Goal: Information Seeking & Learning: Learn about a topic

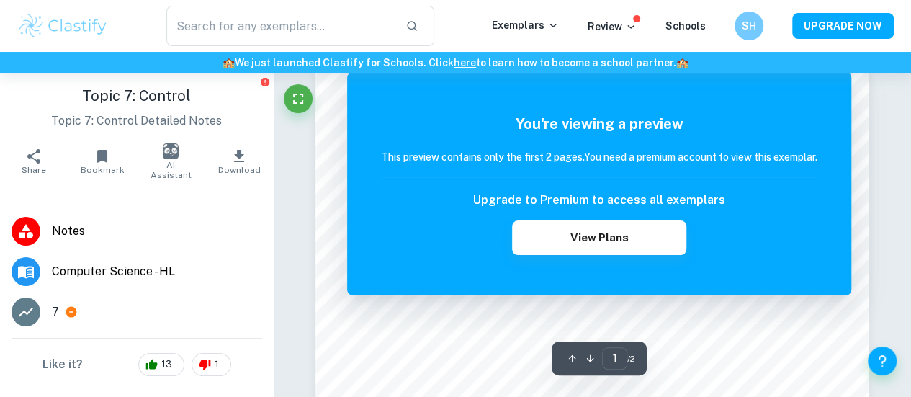
scroll to position [419, 0]
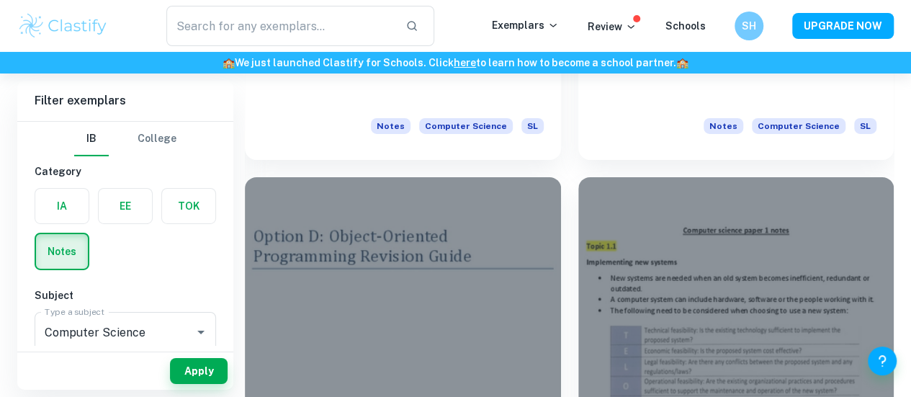
scroll to position [2309, 0]
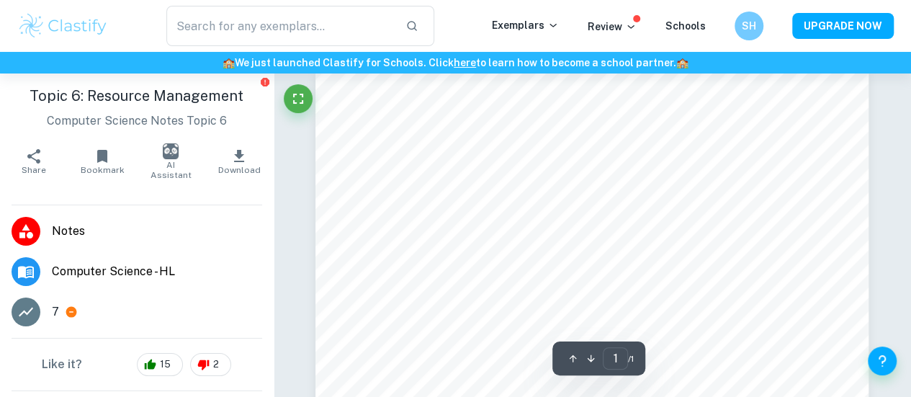
scroll to position [3, 0]
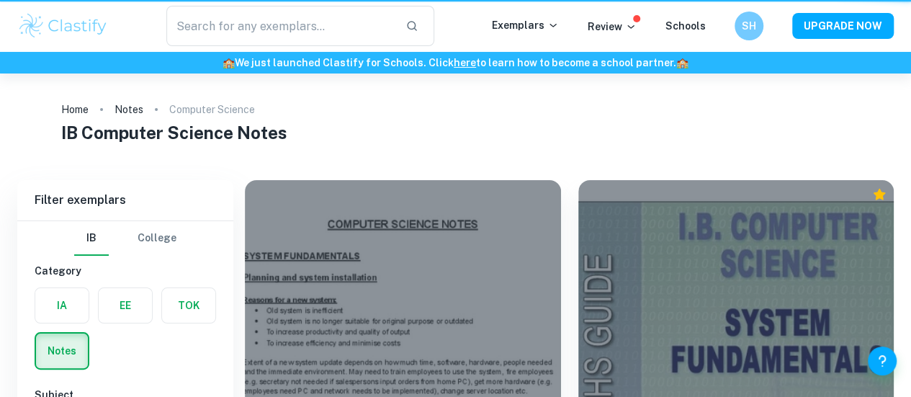
scroll to position [2309, 0]
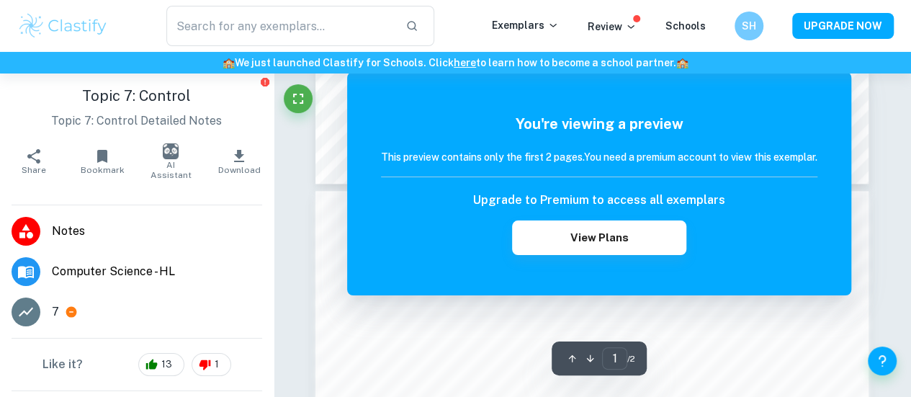
scroll to position [753, 0]
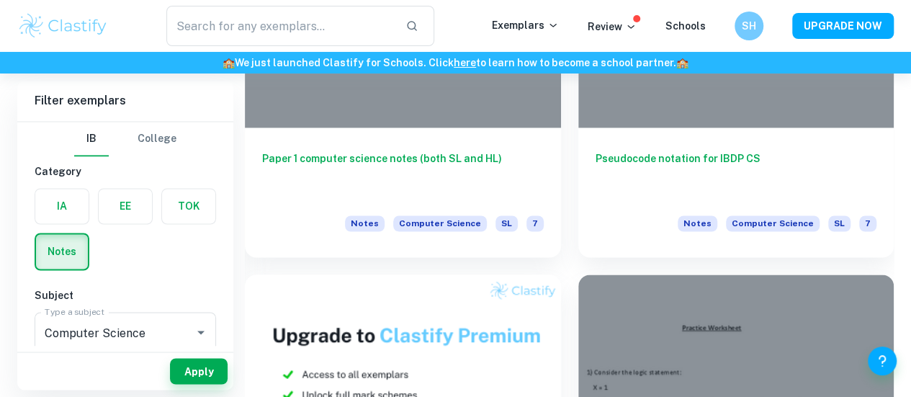
scroll to position [1060, 0]
